Goal: Complete application form

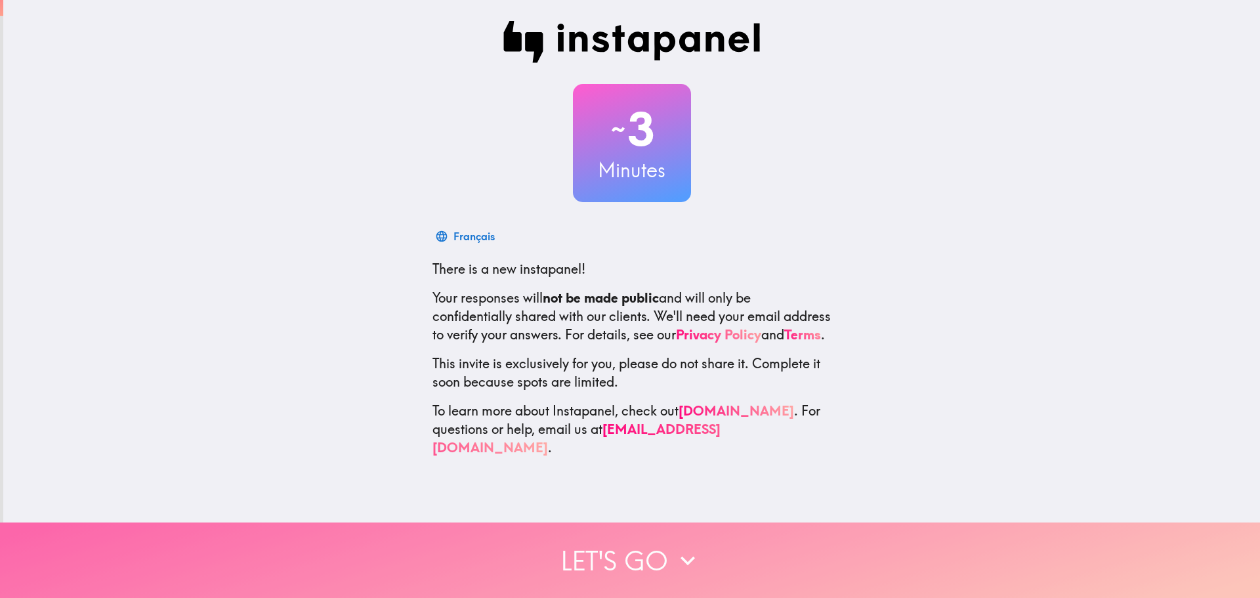
click at [585, 524] on button "Let's go" at bounding box center [630, 559] width 1260 height 75
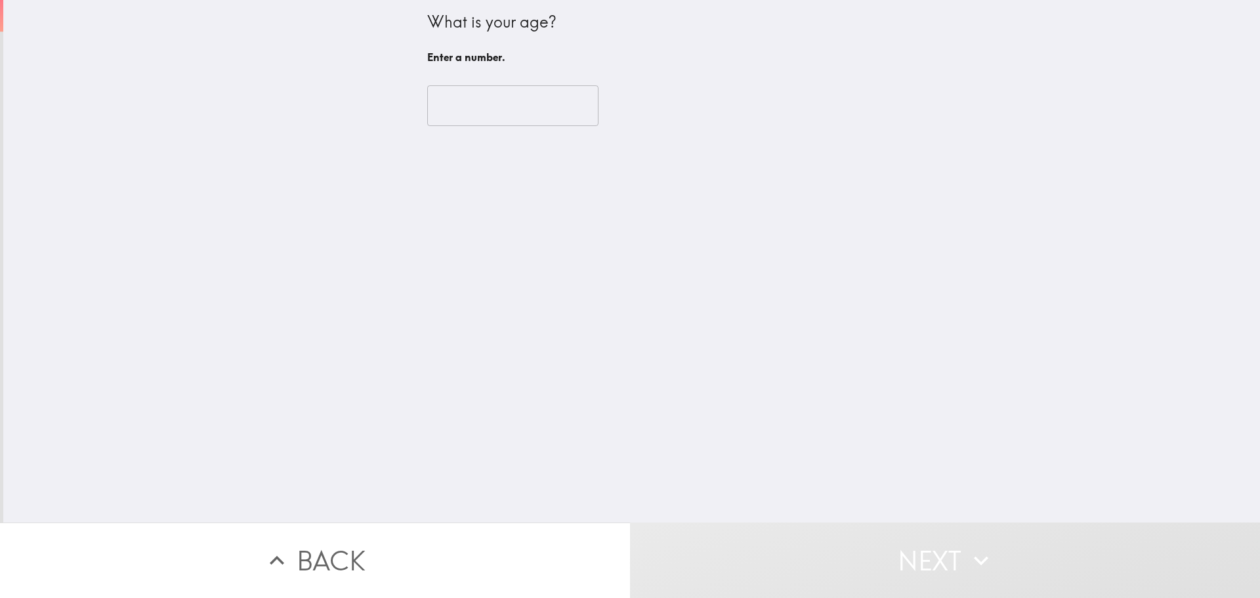
click at [481, 124] on input "number" at bounding box center [512, 105] width 171 height 41
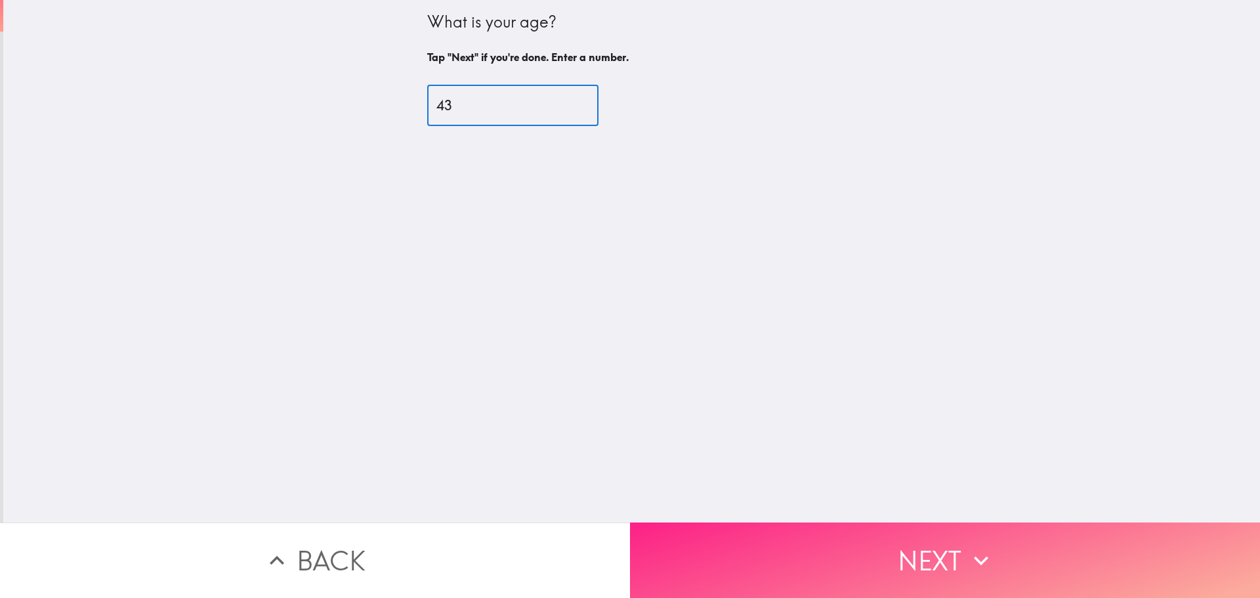
type input "43"
click at [875, 543] on button "Next" at bounding box center [945, 559] width 630 height 75
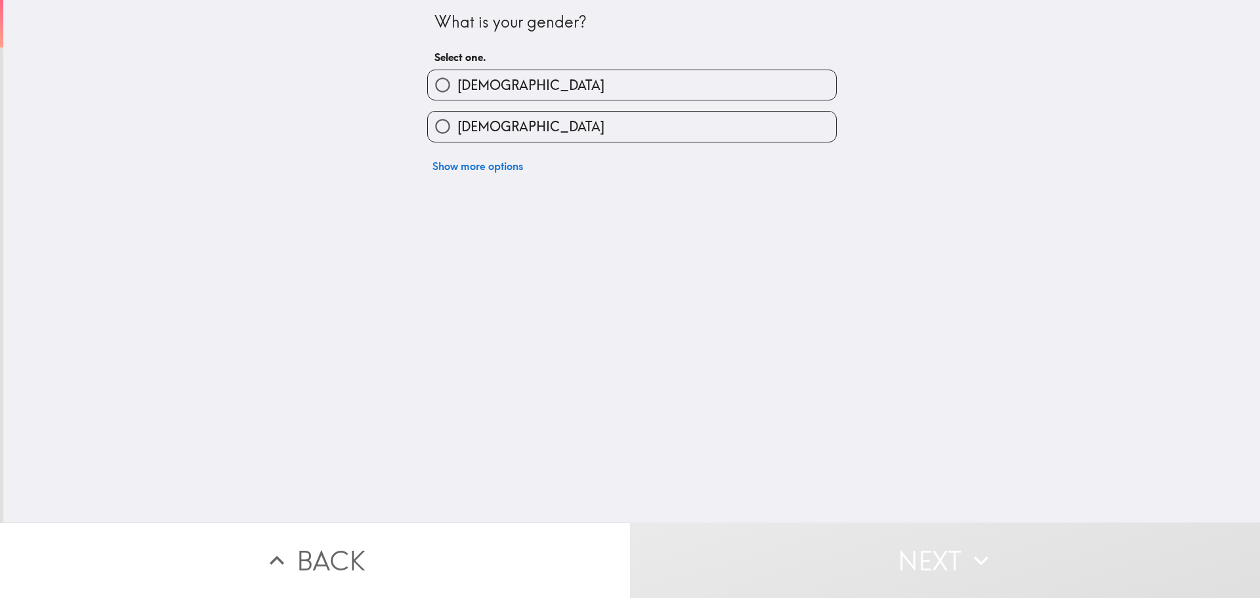
click at [651, 92] on label "[DEMOGRAPHIC_DATA]" at bounding box center [632, 85] width 408 height 30
click at [457, 92] on input "[DEMOGRAPHIC_DATA]" at bounding box center [443, 85] width 30 height 30
radio input "true"
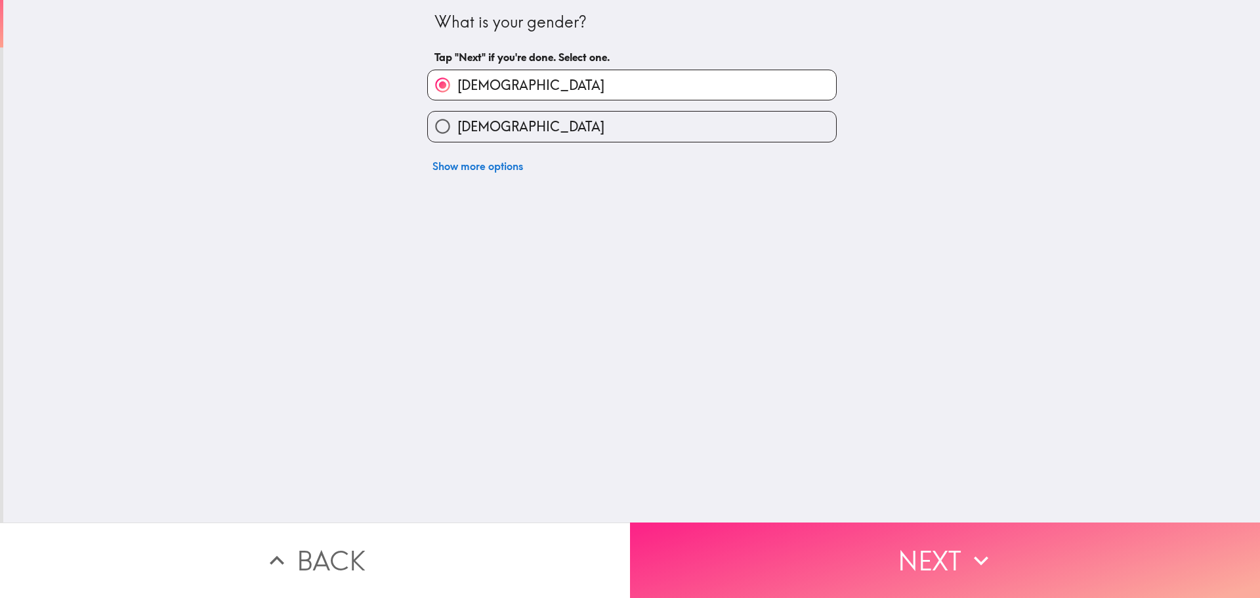
click at [854, 557] on button "Next" at bounding box center [945, 559] width 630 height 75
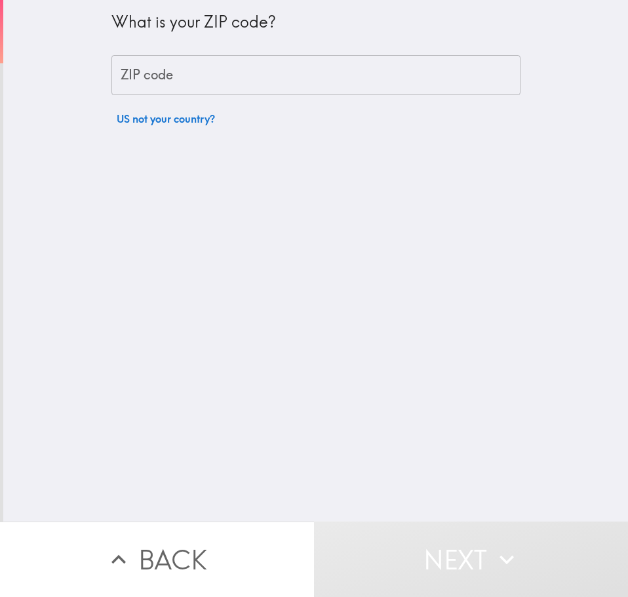
click at [215, 83] on input "ZIP code" at bounding box center [316, 75] width 409 height 41
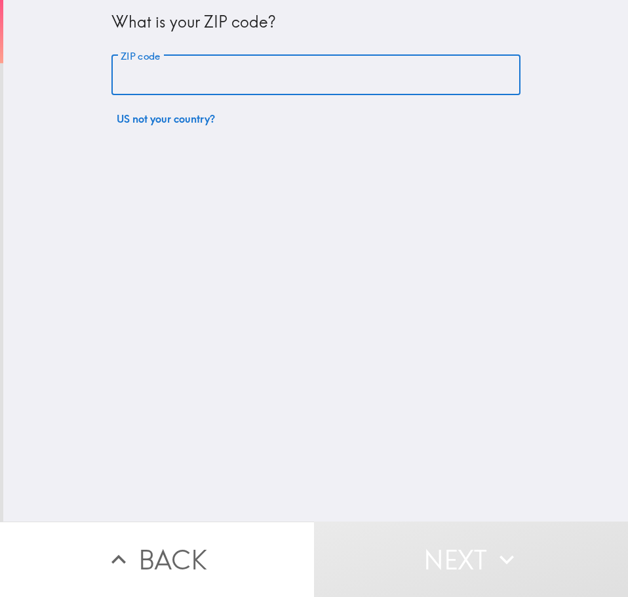
type input "33701"
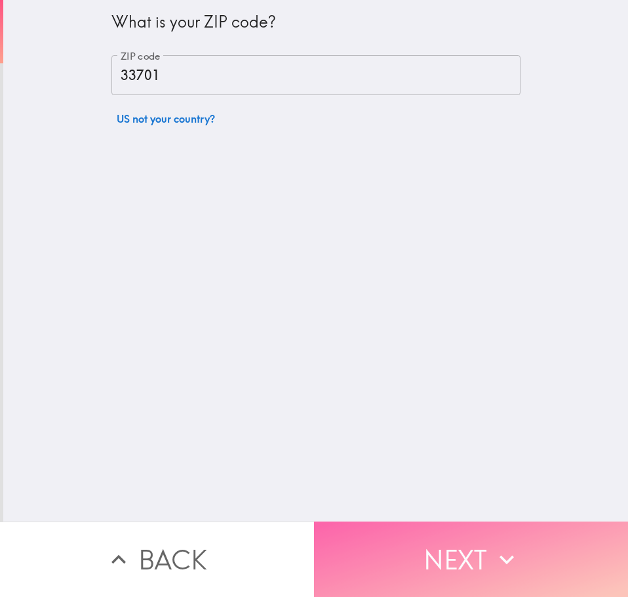
click at [452, 550] on button "Next" at bounding box center [471, 559] width 314 height 75
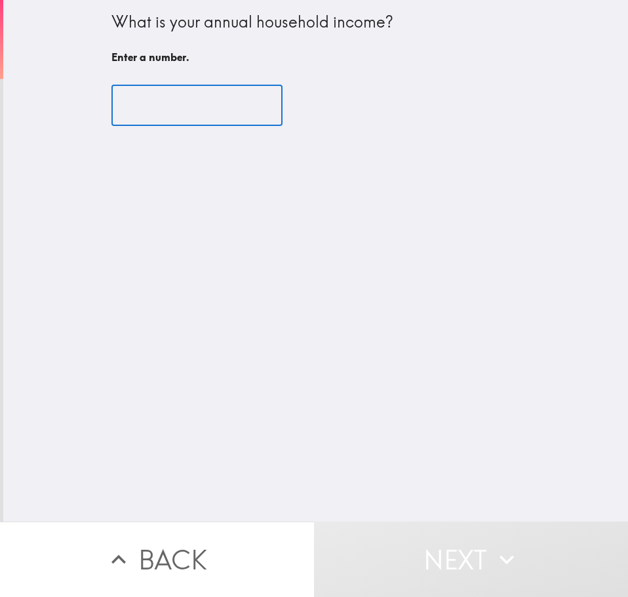
click at [178, 96] on input "number" at bounding box center [197, 105] width 171 height 41
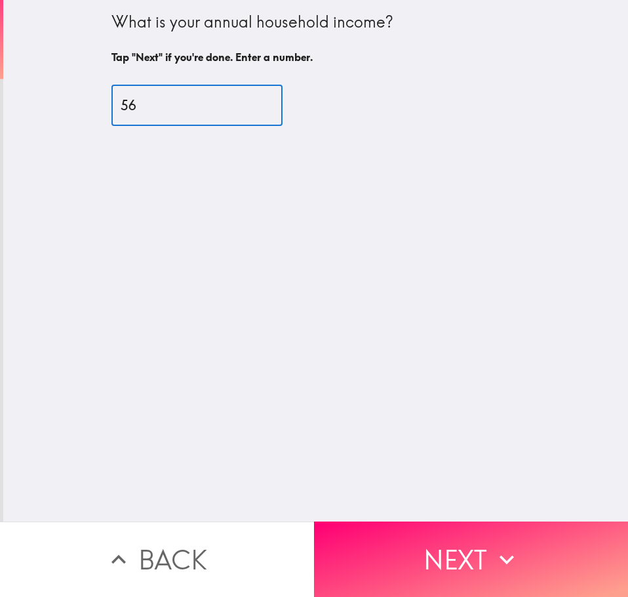
click at [249, 99] on input "56" at bounding box center [197, 105] width 171 height 41
type input "5"
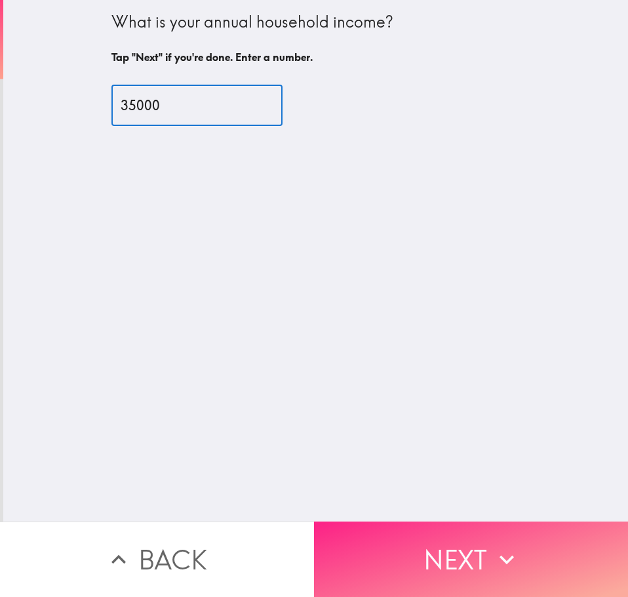
type input "35000"
click at [443, 554] on button "Next" at bounding box center [471, 559] width 314 height 75
